Goal: Complete application form

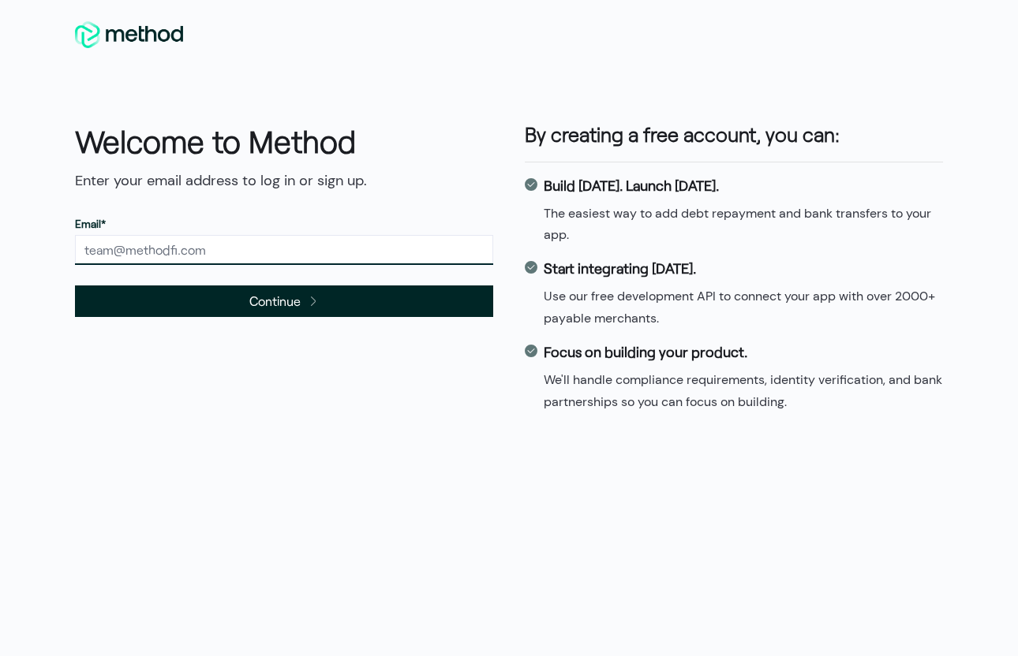
click at [334, 250] on input "text" at bounding box center [284, 250] width 418 height 30
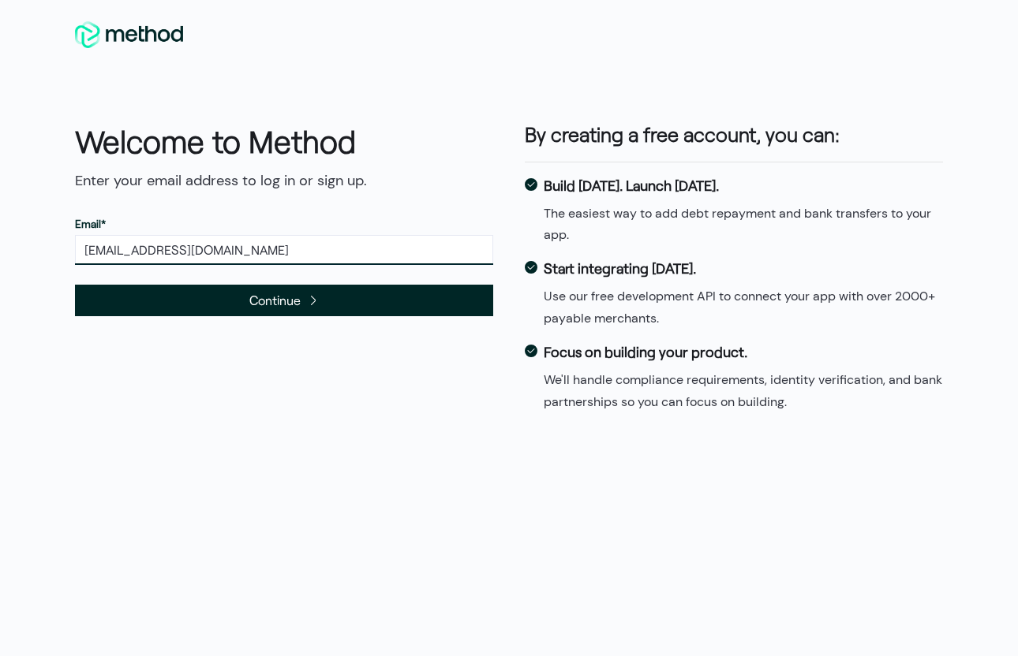
type input "masonhck357@gmail.com"
click at [266, 302] on span "Continue" at bounding box center [274, 300] width 51 height 21
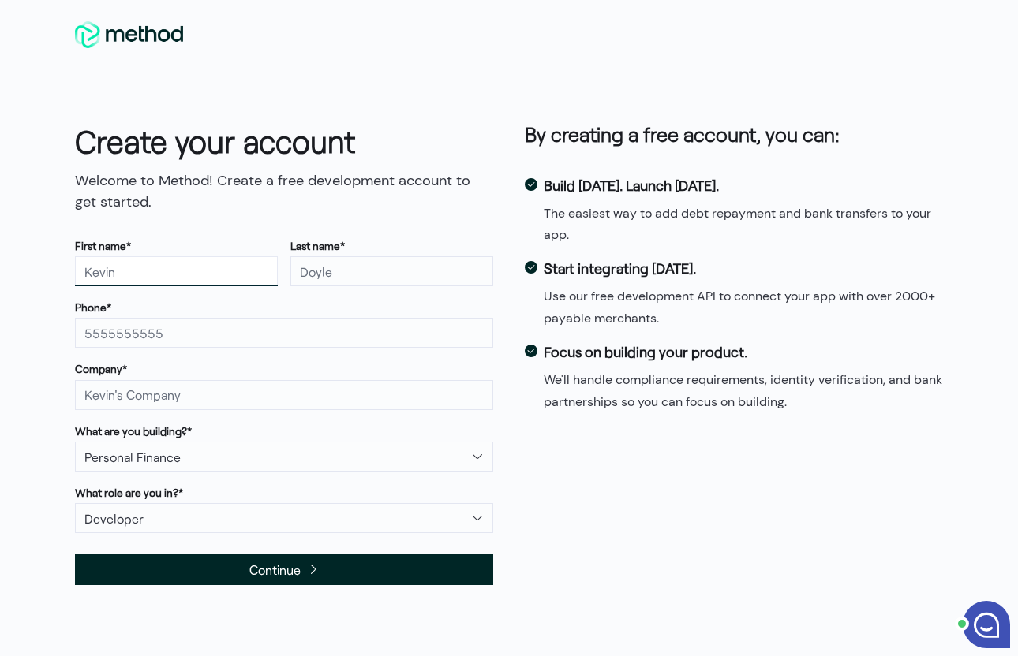
click at [214, 274] on input "text" at bounding box center [176, 271] width 203 height 30
type input "mason2"
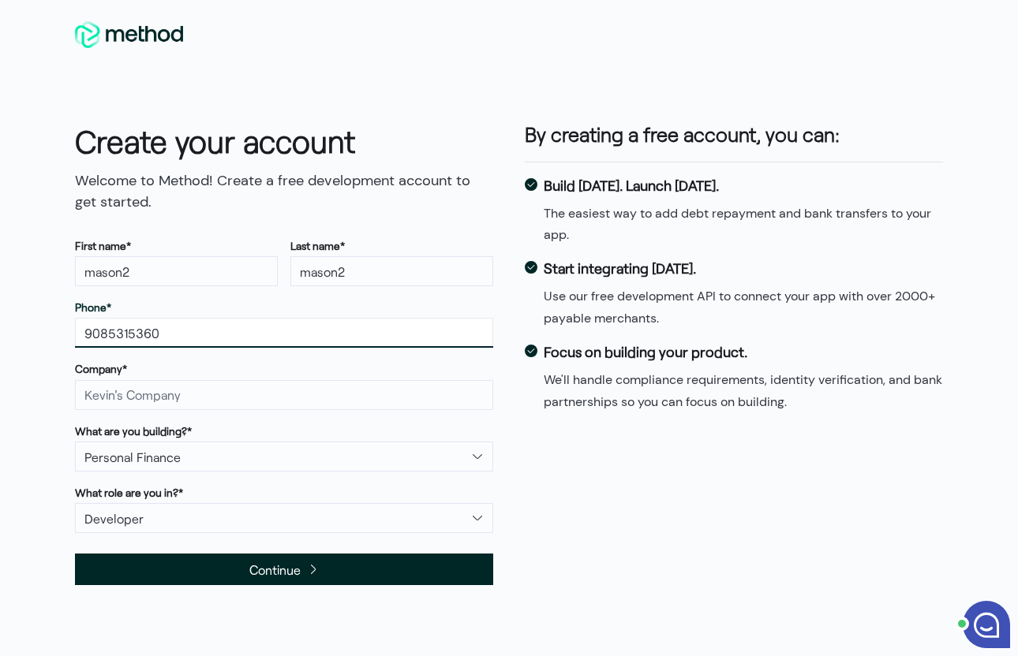
type input "9085315360"
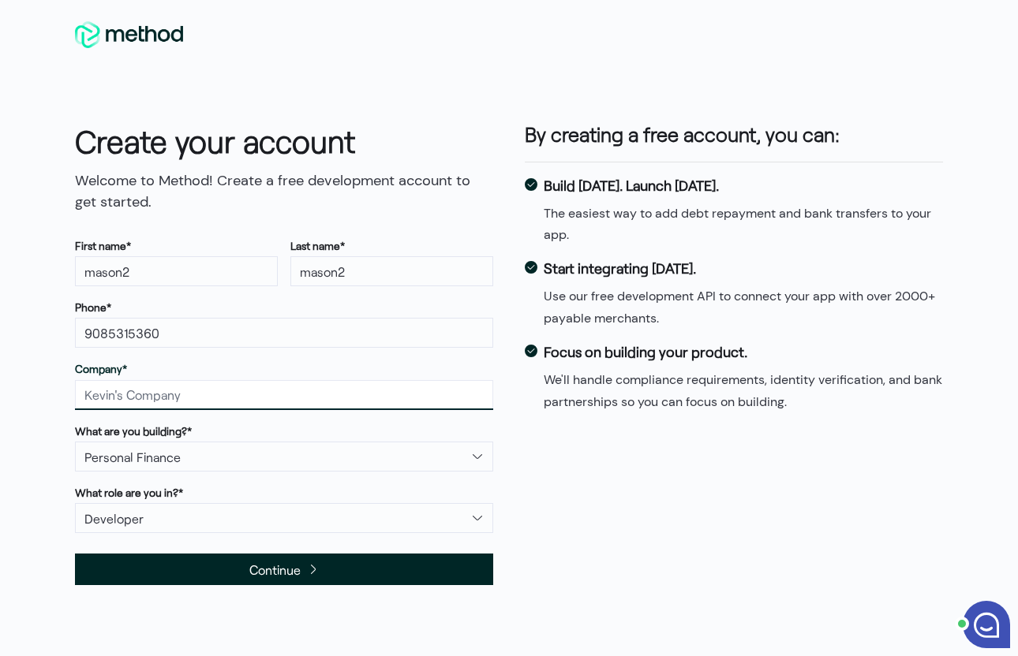
paste input "d0mxss\\\\\\\\'\\\\\\\"><s>${{3-2}}[PERSON_NAME]<h2>[PERSON_NAME]"
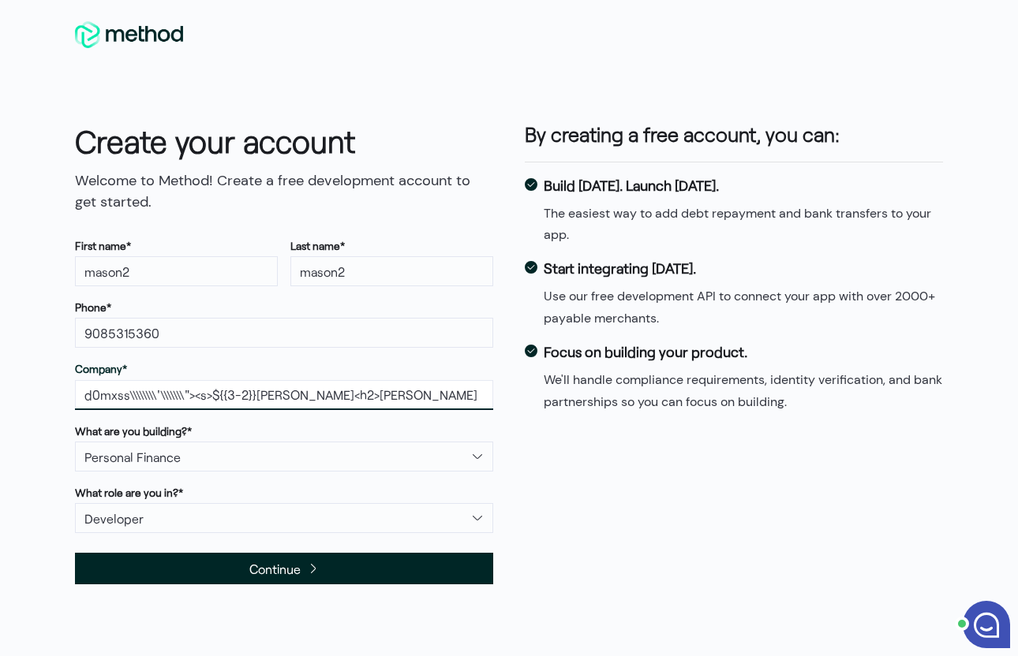
type input "d0mxss\\\\\\\\'\\\\\\\"><s>${{3-2}}[PERSON_NAME]<h2>[PERSON_NAME]"
click at [200, 566] on span "Continue" at bounding box center [284, 569] width 418 height 32
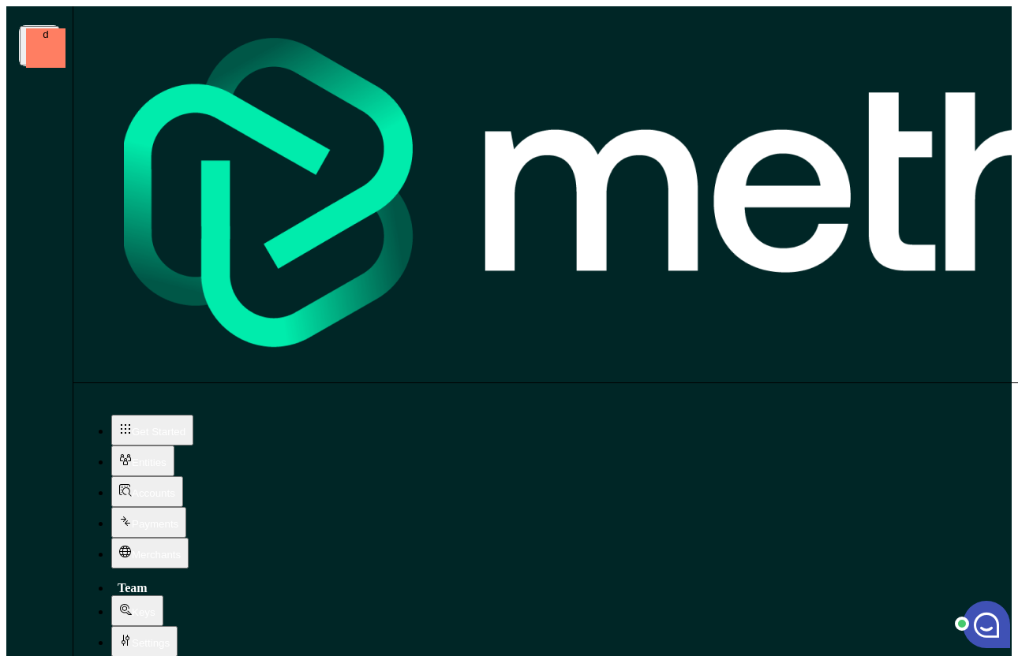
click at [133, 637] on span "Settings" at bounding box center [151, 643] width 38 height 12
click at [175, 476] on button "Accounts" at bounding box center [147, 491] width 72 height 31
click at [174, 446] on button "Entities" at bounding box center [142, 461] width 63 height 31
click at [187, 415] on button "Get Started" at bounding box center [152, 430] width 82 height 31
